Goal: Check status: Check status

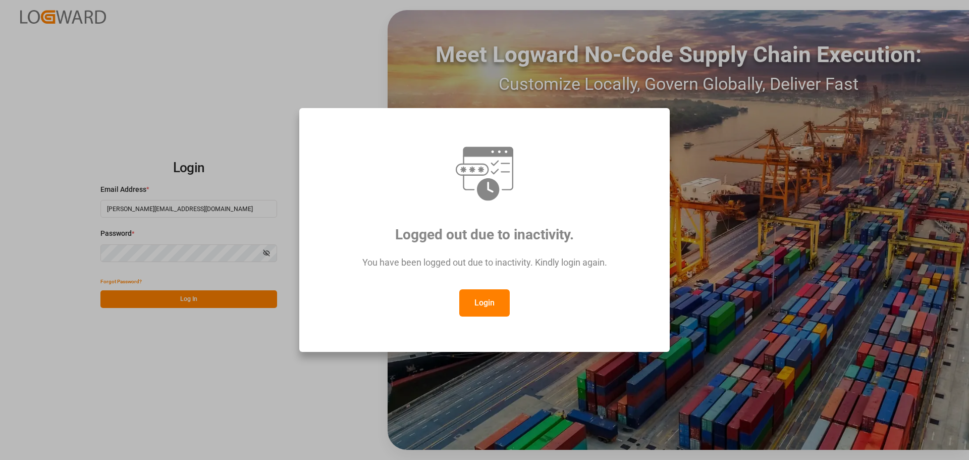
click at [491, 301] on button "Login" at bounding box center [484, 302] width 50 height 27
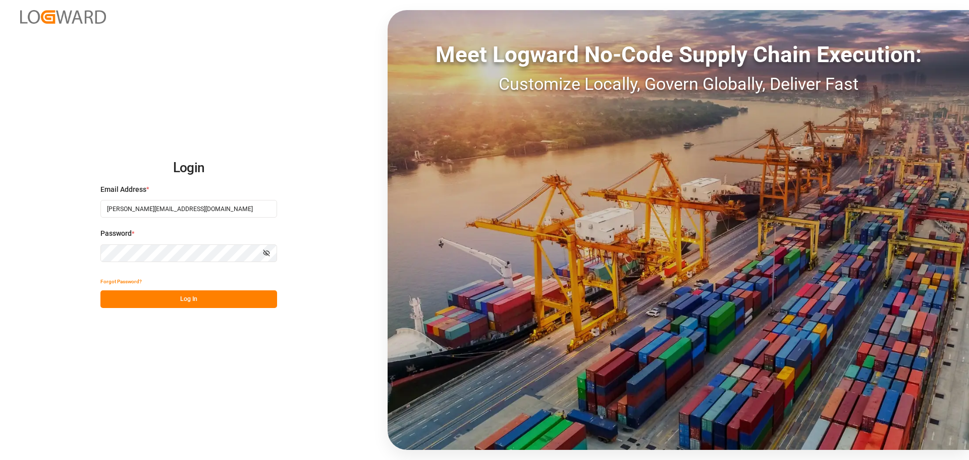
click at [205, 300] on button "Log In" at bounding box center [188, 299] width 177 height 18
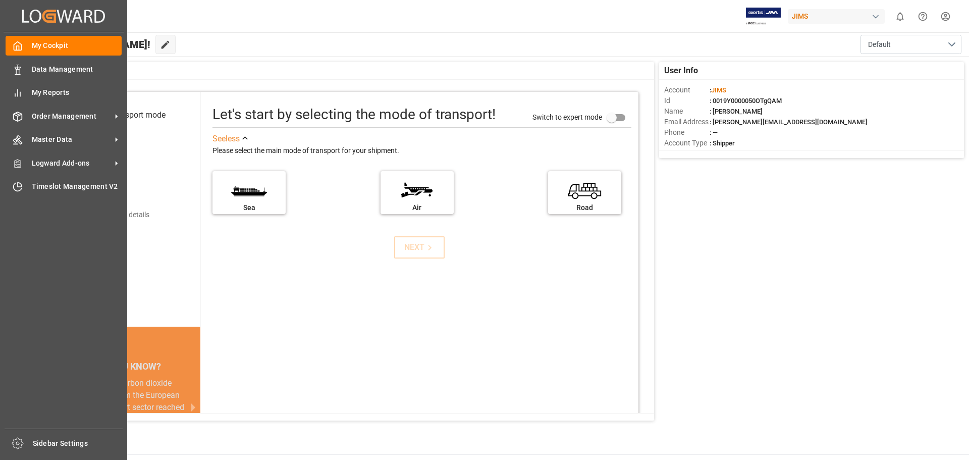
click at [123, 110] on div "My Cockpit My Cockpit Data Management Data Management My Reports My Reports Ord…" at bounding box center [64, 230] width 120 height 396
click at [99, 117] on span "Order Management" at bounding box center [72, 116] width 80 height 11
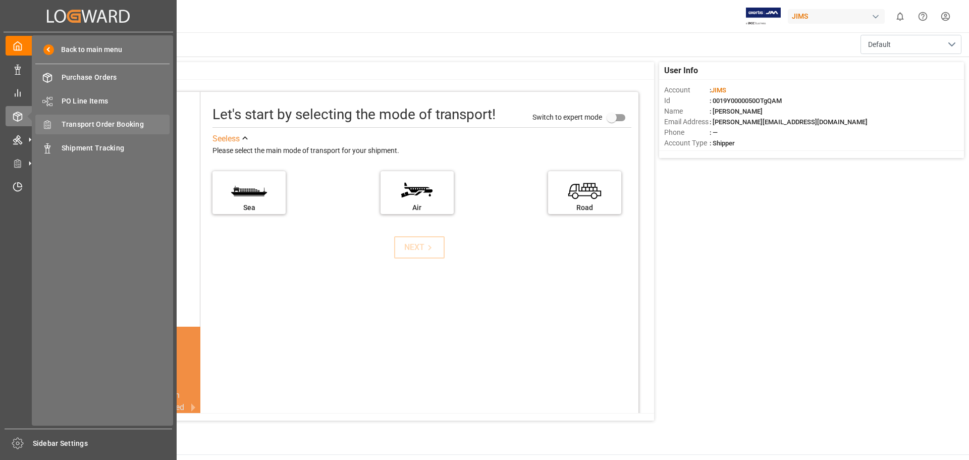
click at [129, 115] on div "Transport Order Booking Transport Order Booking" at bounding box center [102, 125] width 134 height 20
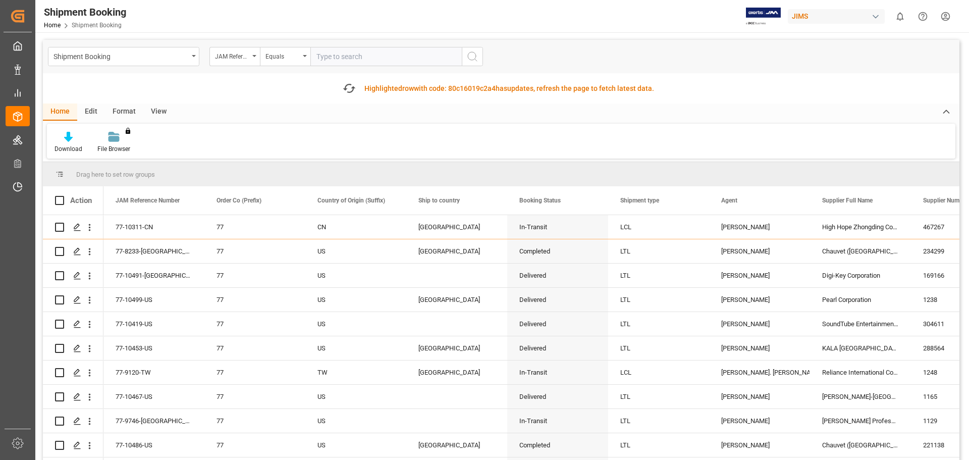
click at [378, 56] on input "text" at bounding box center [386, 56] width 151 height 19
type input "77-10488-US"
click at [470, 56] on icon "search button" at bounding box center [473, 56] width 12 height 12
